Goal: Information Seeking & Learning: Learn about a topic

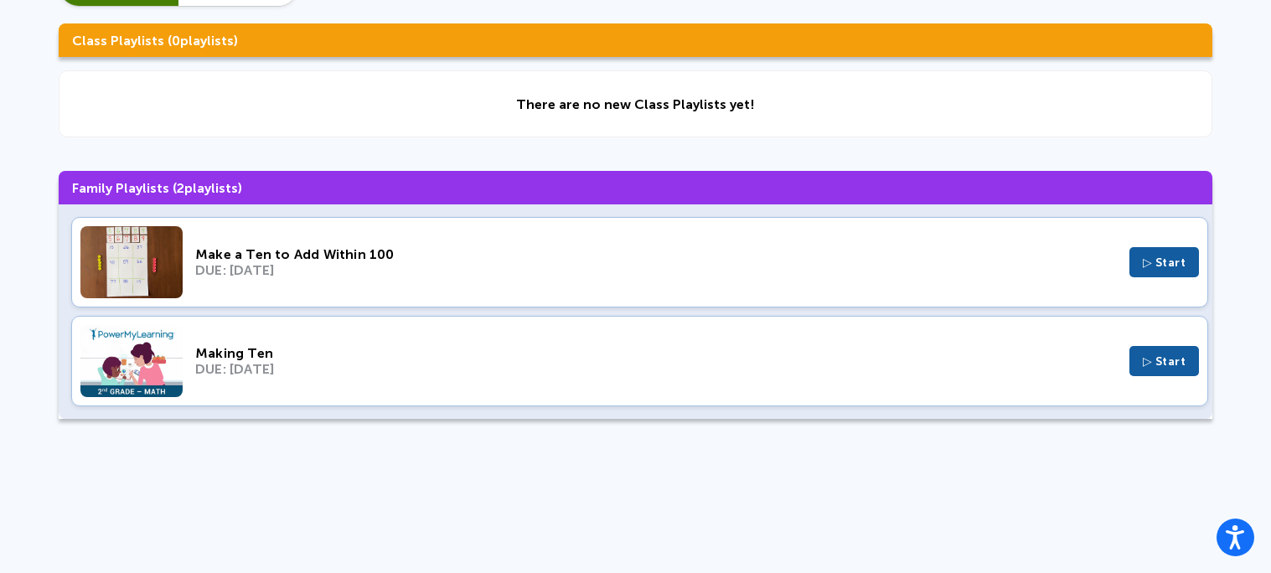
scroll to position [138, 0]
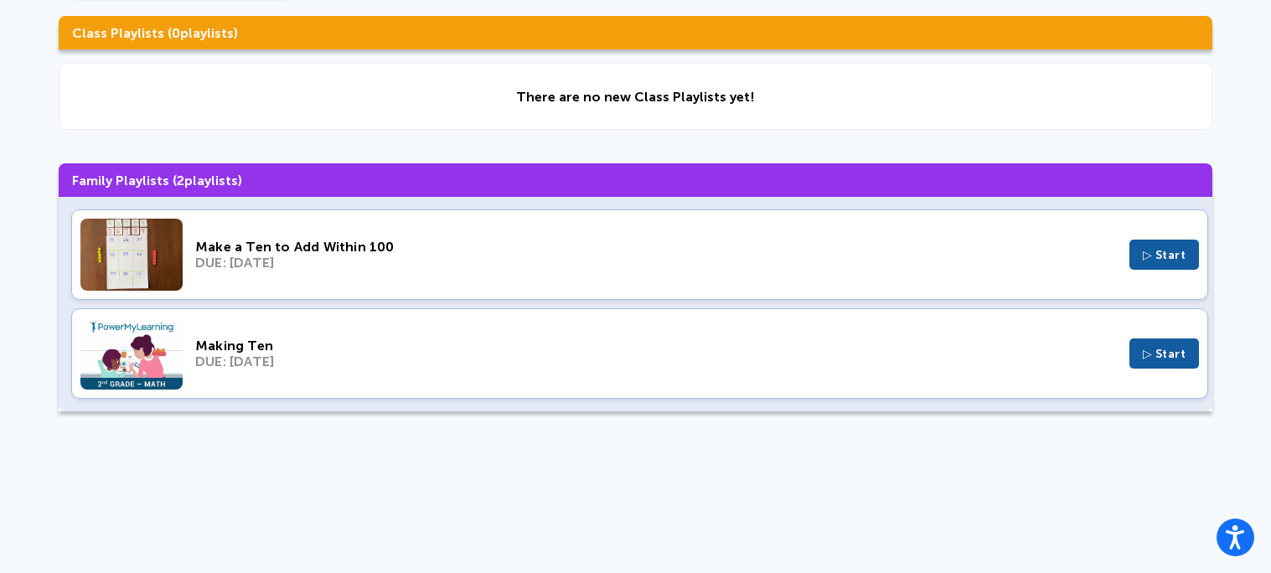
click at [163, 261] on img at bounding box center [131, 255] width 102 height 72
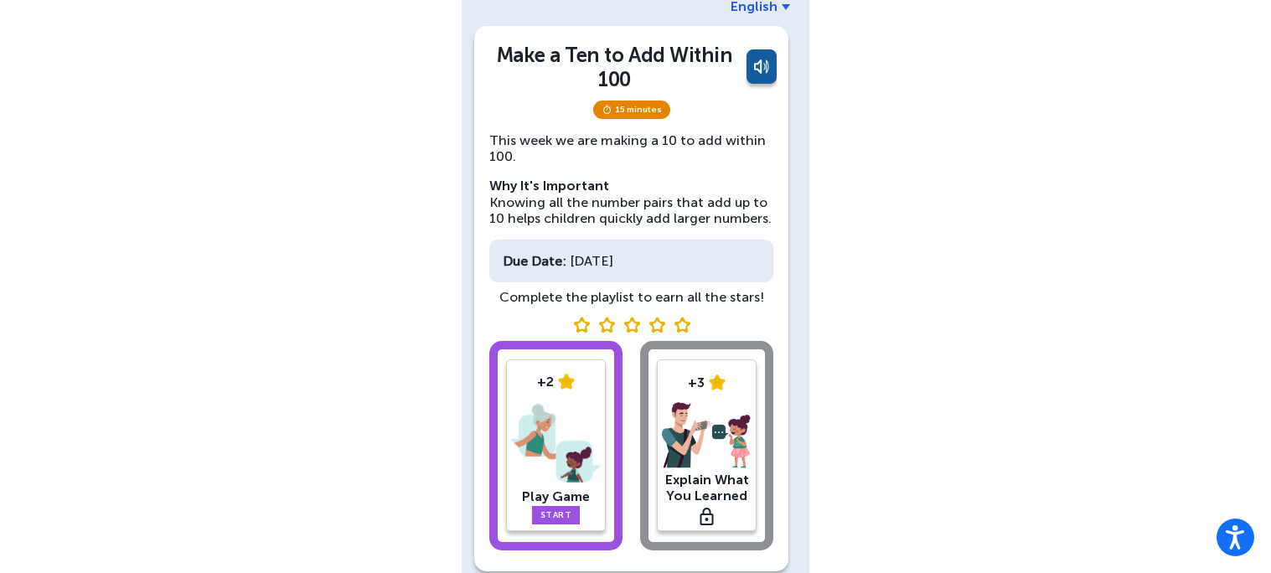
scroll to position [138, 0]
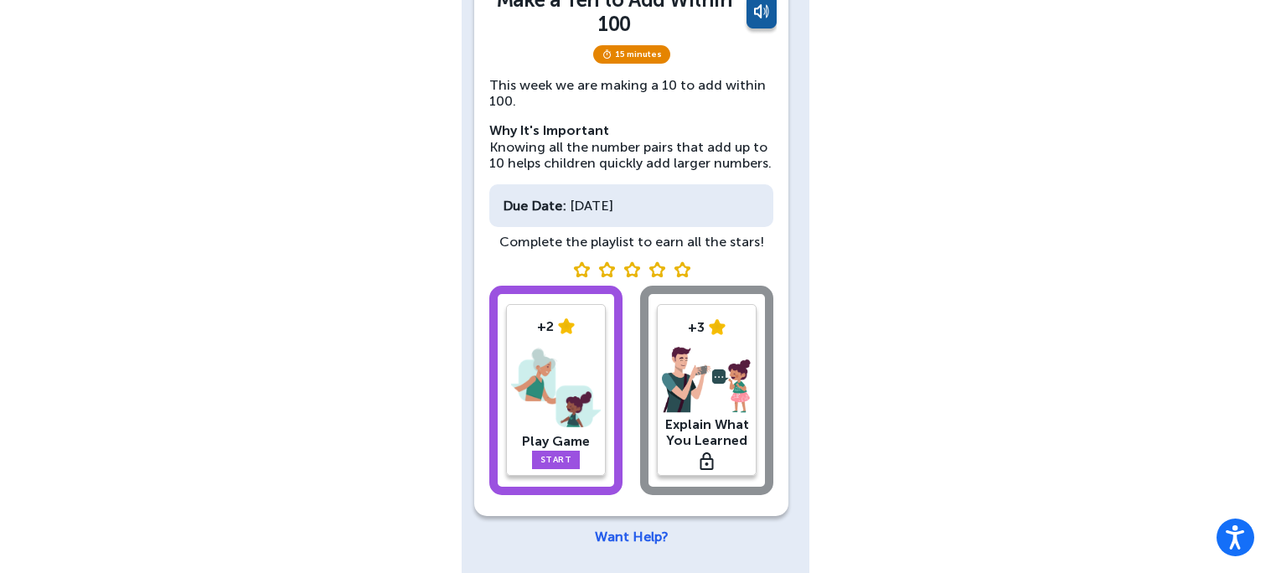
click at [536, 456] on link "Start" at bounding box center [556, 460] width 49 height 18
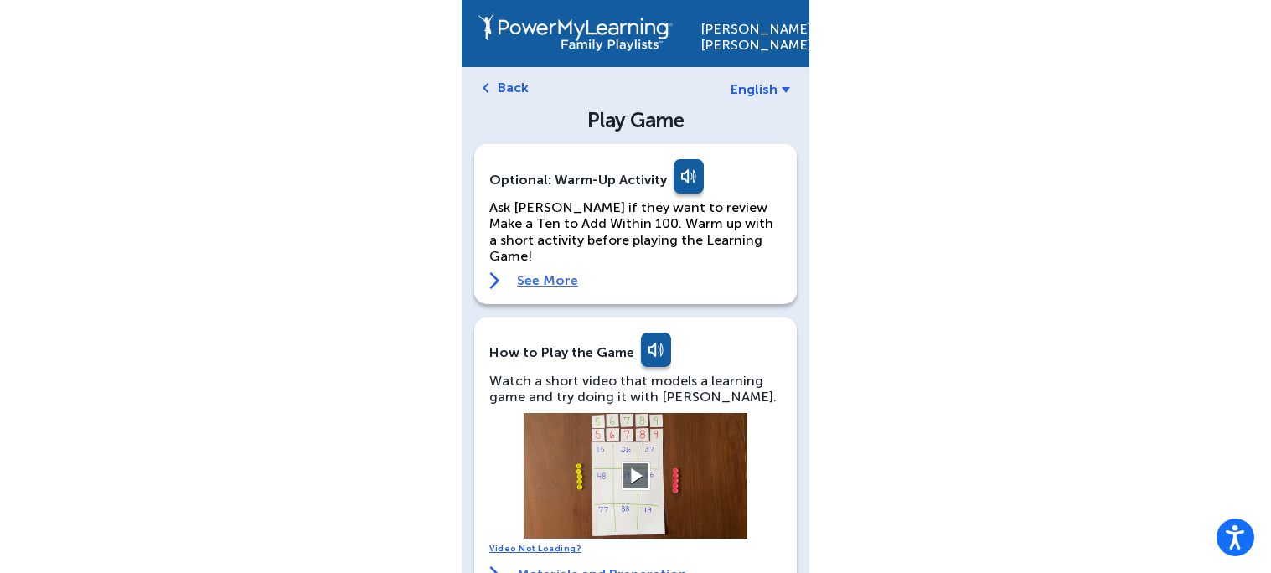
click at [624, 462] on button at bounding box center [635, 476] width 29 height 29
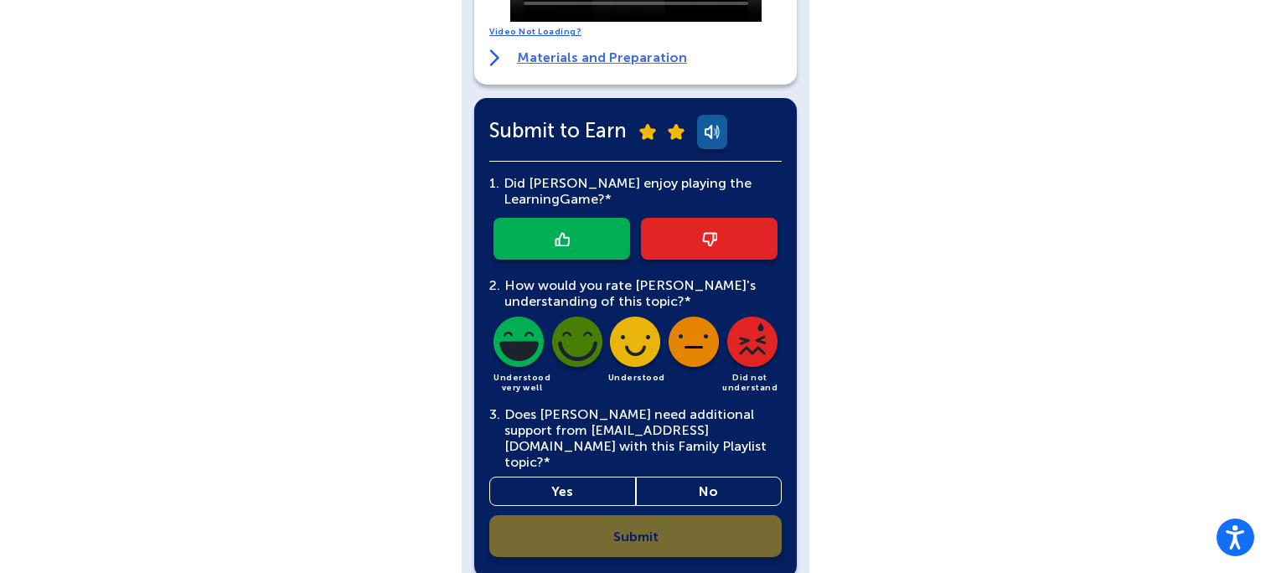
scroll to position [518, 0]
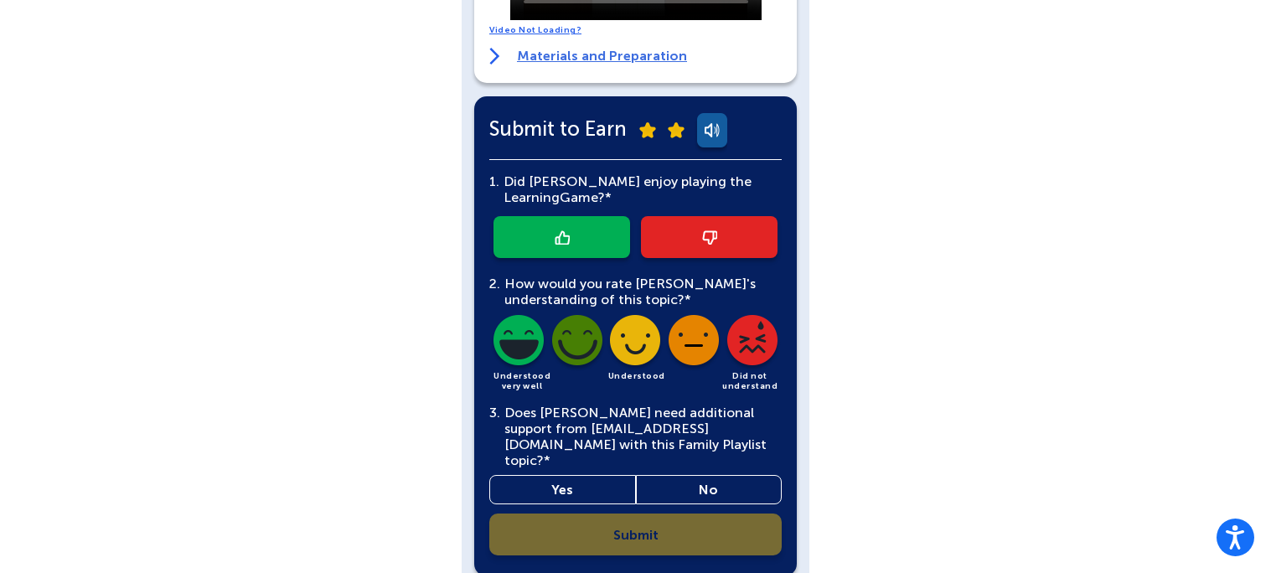
click at [567, 335] on img at bounding box center [577, 343] width 57 height 57
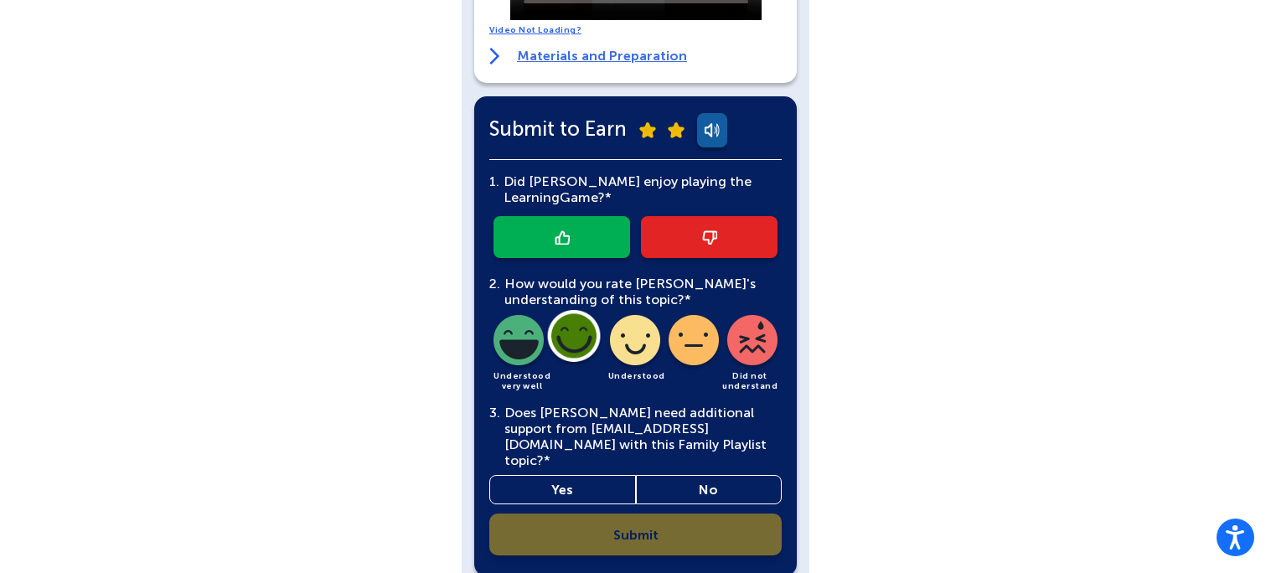
click at [568, 231] on link at bounding box center [561, 237] width 137 height 42
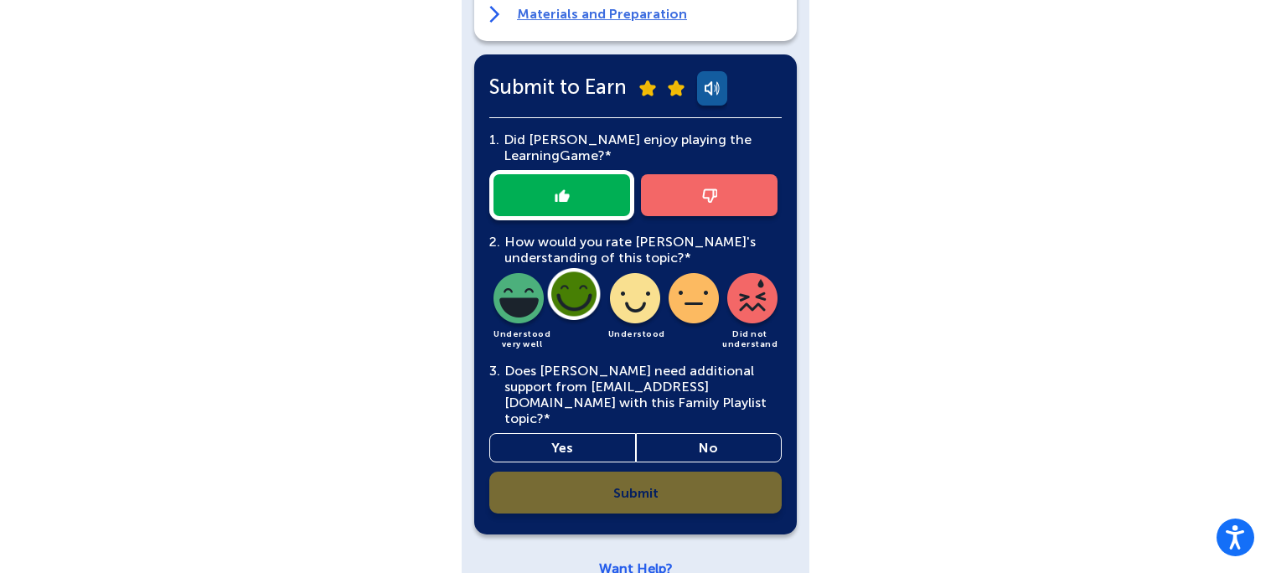
click at [577, 433] on link "Yes" at bounding box center [562, 447] width 147 height 29
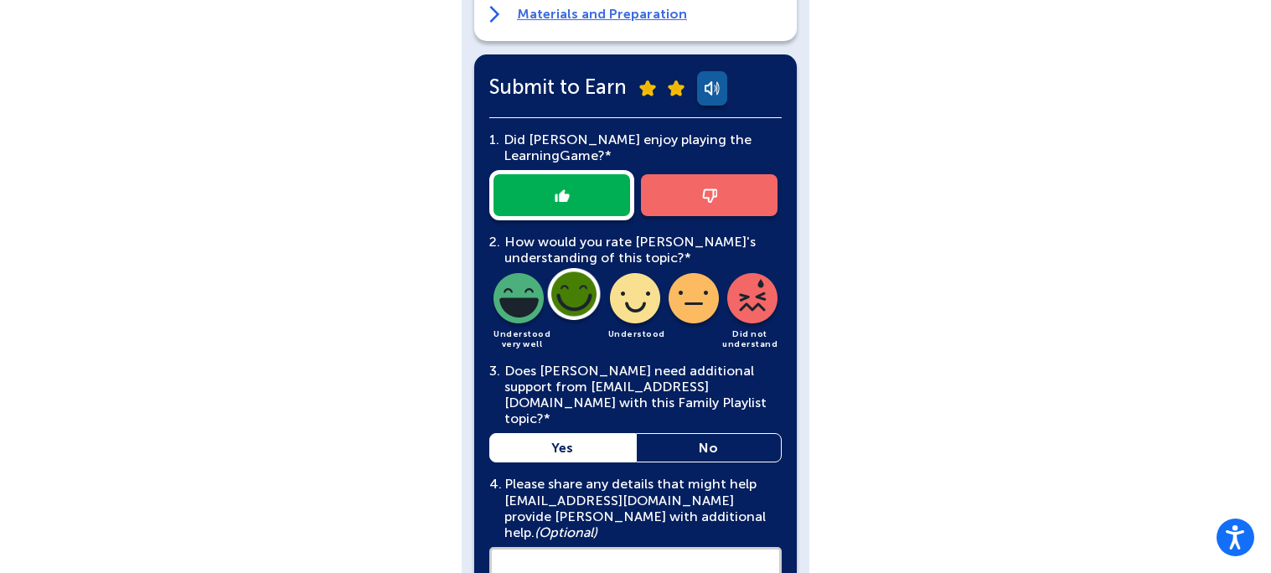
click at [554, 433] on link "Yes" at bounding box center [562, 447] width 147 height 29
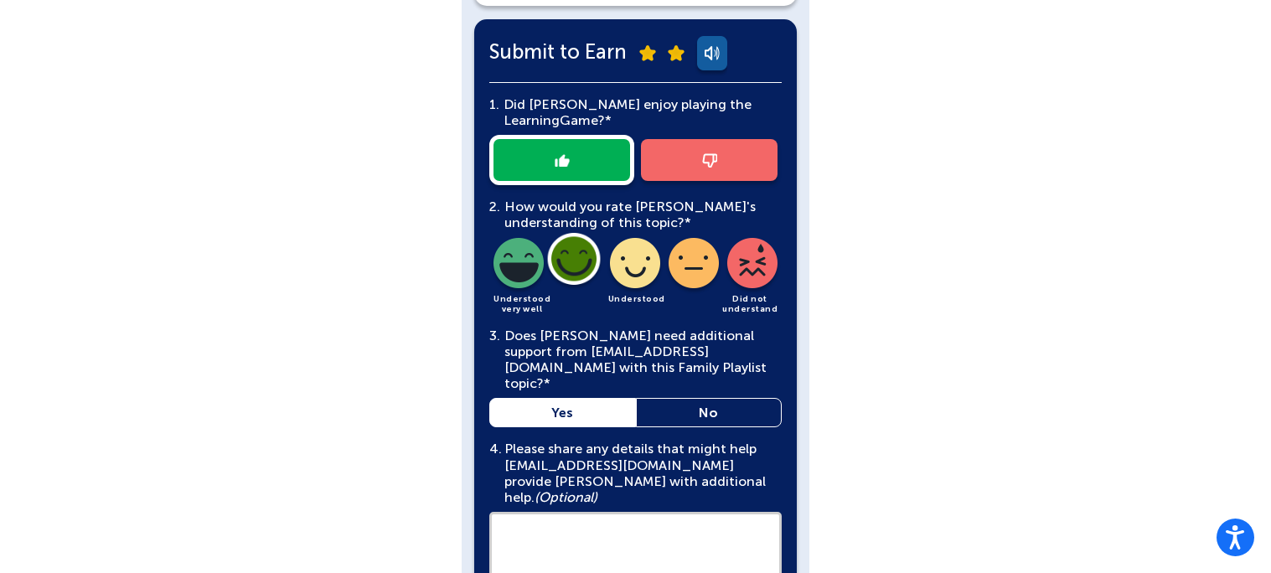
scroll to position [761, 0]
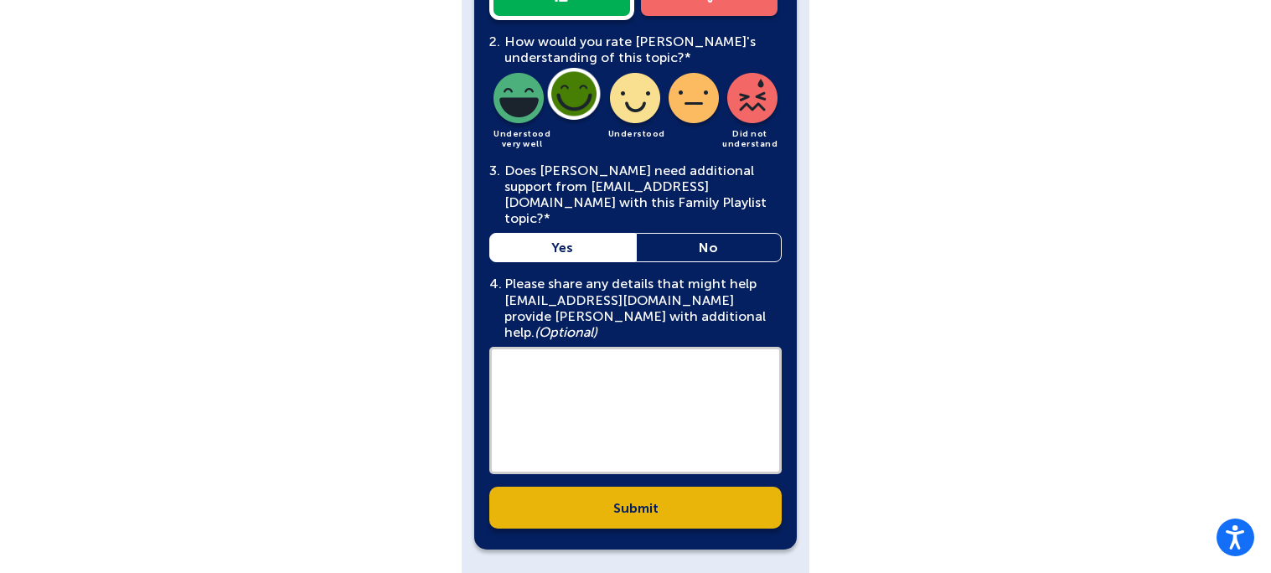
click at [611, 492] on div "Submit to Earn 1. Did Yajaira enjoy playing the Learning Game?* 2. How would yo…" at bounding box center [635, 202] width 322 height 696
click at [600, 487] on link "Submit" at bounding box center [635, 508] width 292 height 42
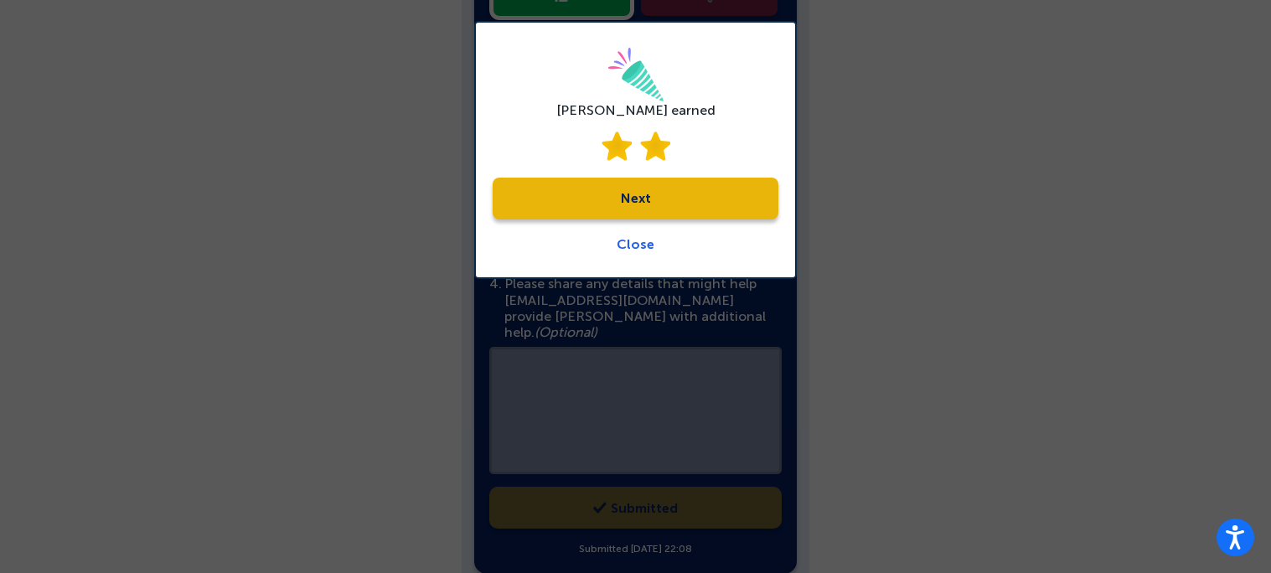
click at [585, 199] on link "Next" at bounding box center [635, 199] width 286 height 42
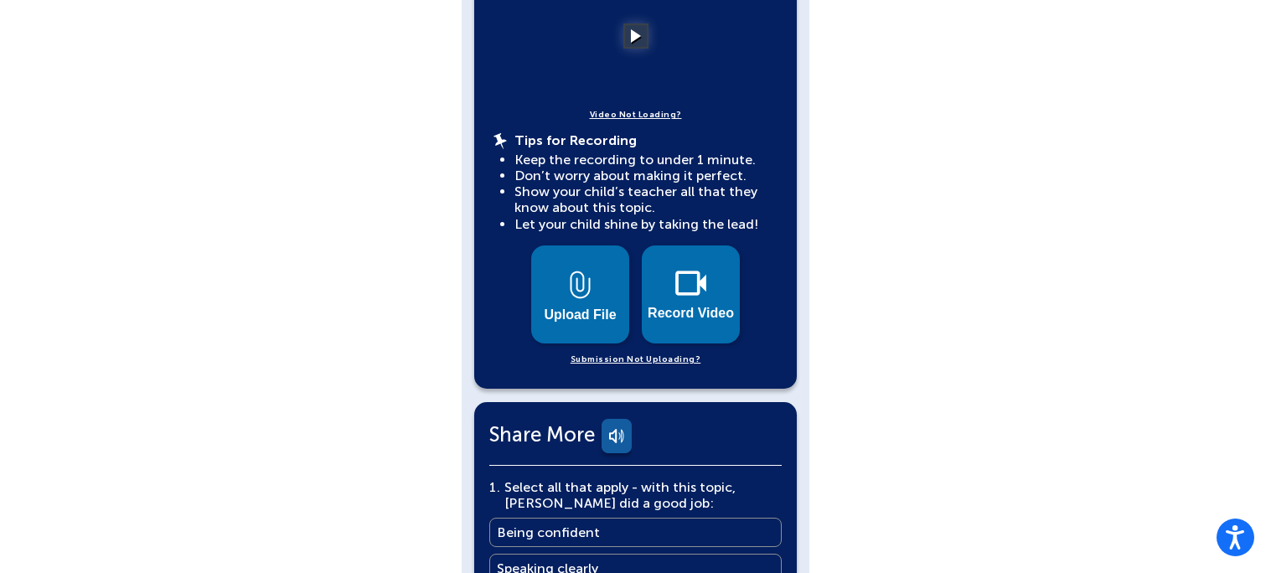
scroll to position [673, 0]
